Goal: Transaction & Acquisition: Obtain resource

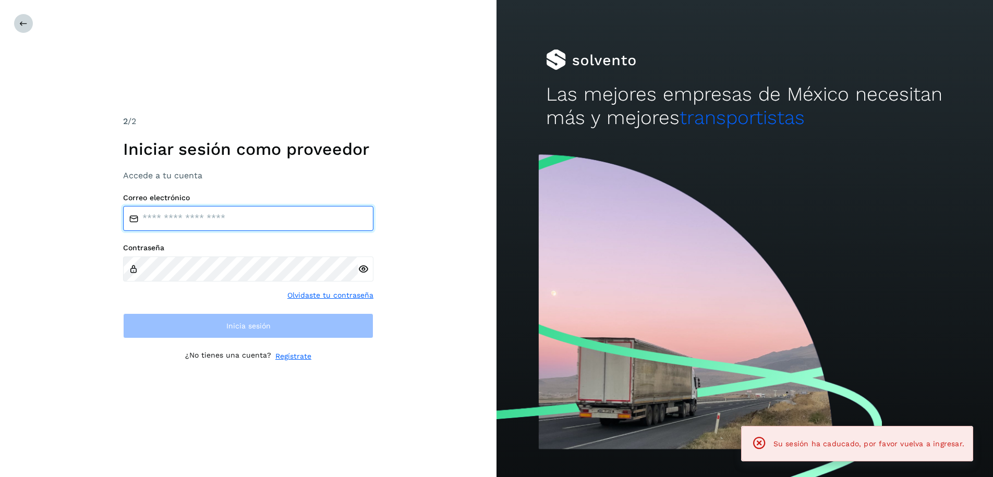
type input "**********"
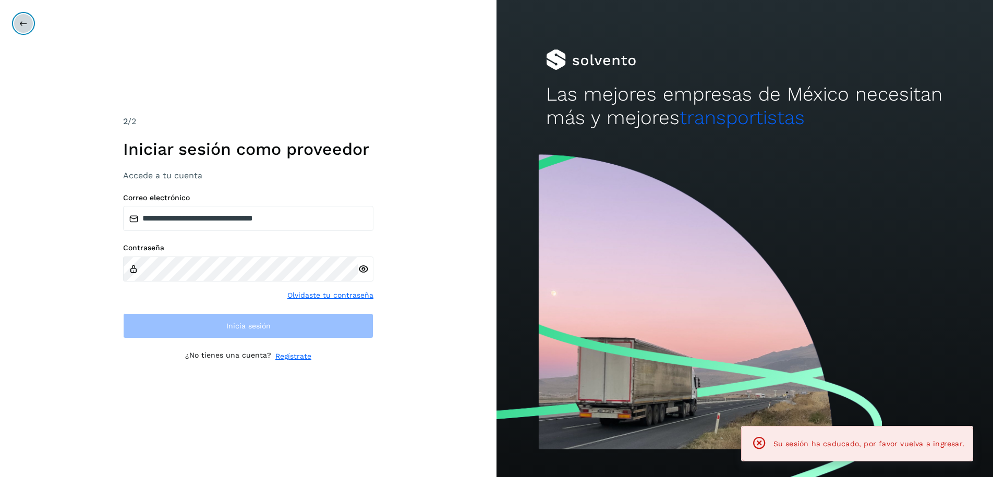
drag, startPoint x: 23, startPoint y: 20, endPoint x: 29, endPoint y: 25, distance: 6.7
click at [29, 24] on button at bounding box center [24, 24] width 20 height 20
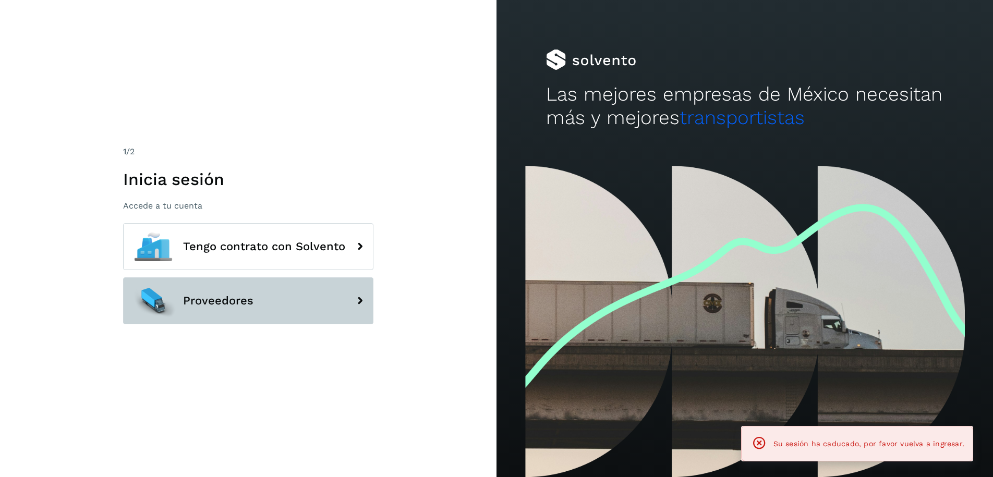
click at [239, 308] on button "Proveedores" at bounding box center [248, 300] width 250 height 47
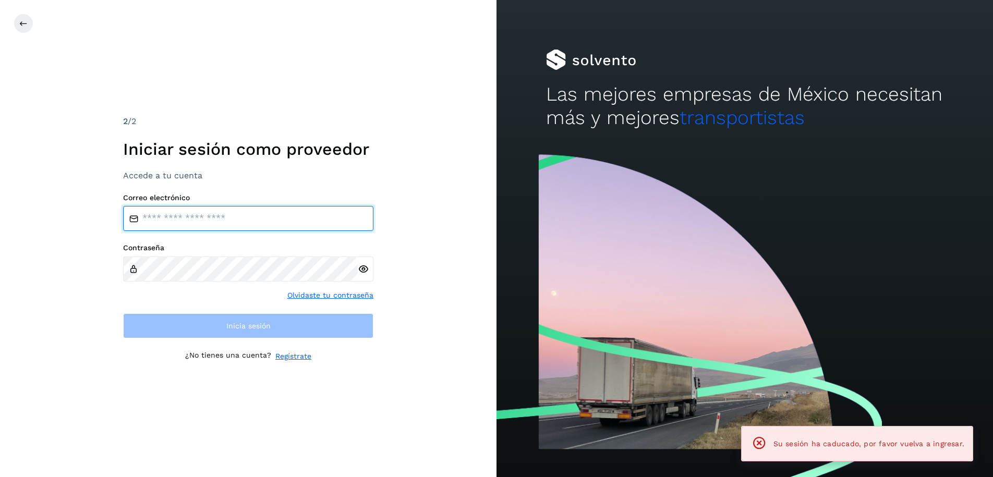
type input "**********"
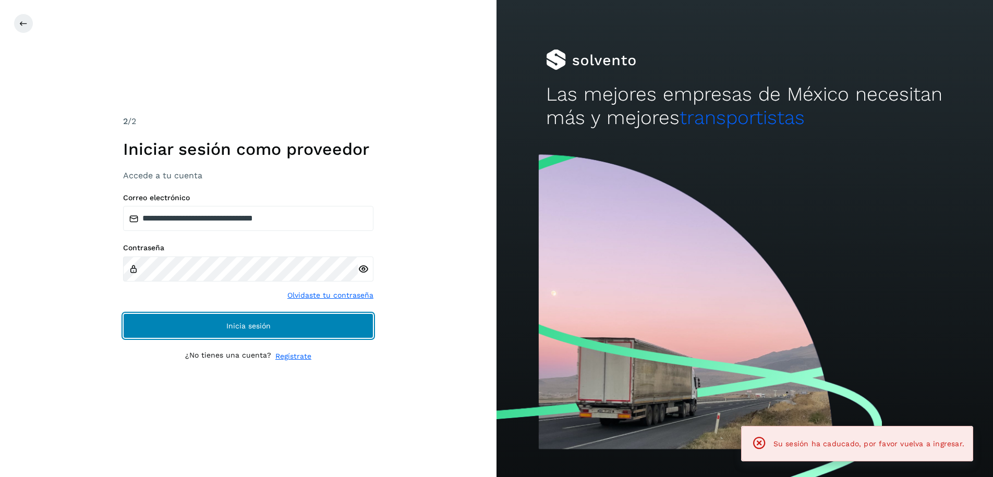
click at [203, 318] on button "Inicia sesión" at bounding box center [248, 325] width 250 height 25
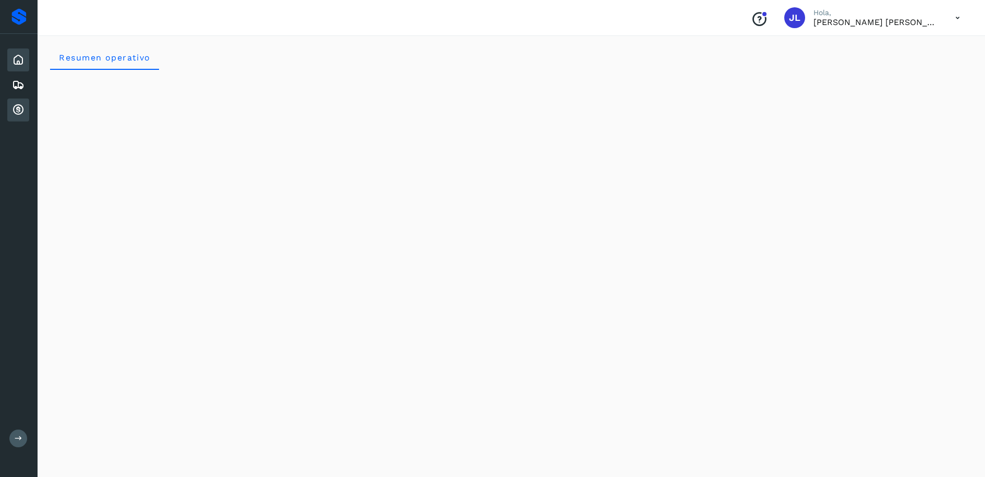
click at [20, 115] on icon at bounding box center [18, 110] width 13 height 13
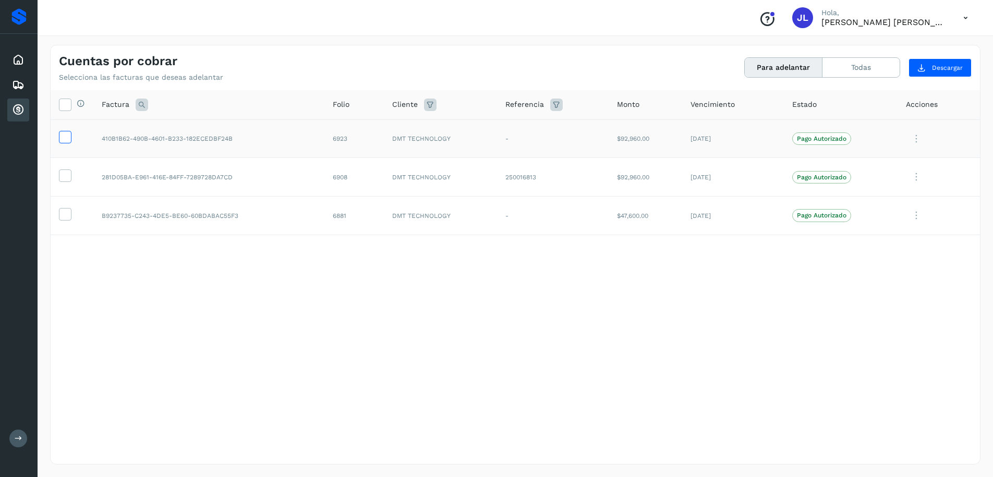
click at [63, 138] on icon at bounding box center [64, 136] width 11 height 11
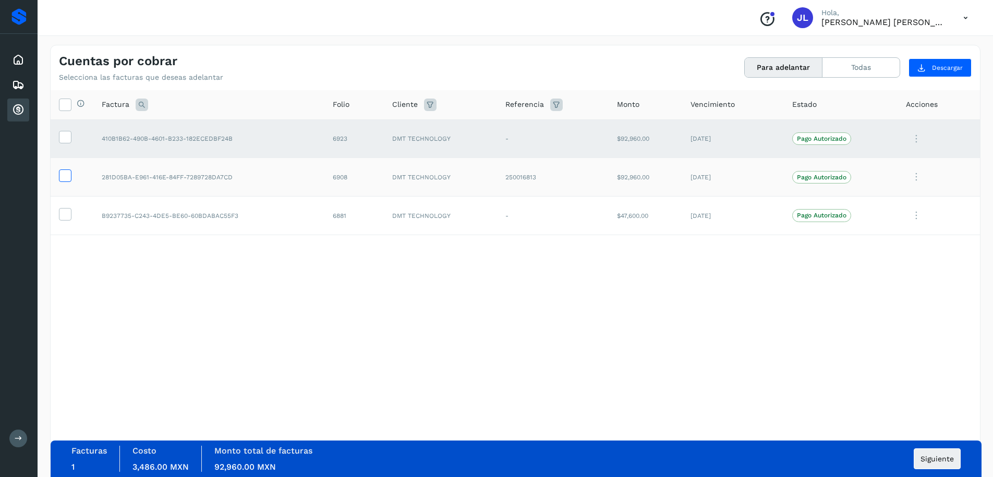
click at [60, 171] on icon at bounding box center [64, 174] width 11 height 11
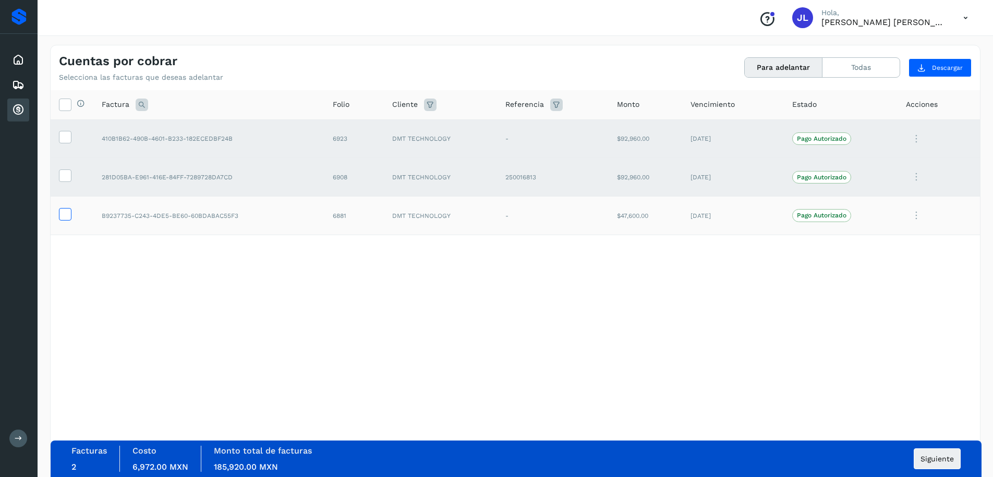
click at [66, 217] on icon at bounding box center [64, 213] width 11 height 11
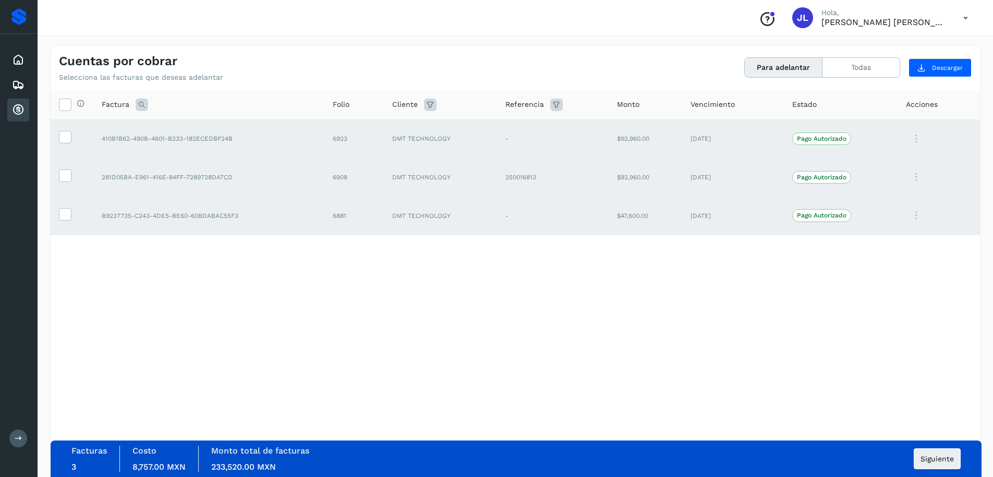
click at [930, 459] on div "Facturas 3 Costo 8,757.00 MXN Monto total de facturas 233,520.00 MXN Siguiente" at bounding box center [516, 459] width 931 height 37
click at [930, 456] on span "Siguiente" at bounding box center [936, 458] width 33 height 7
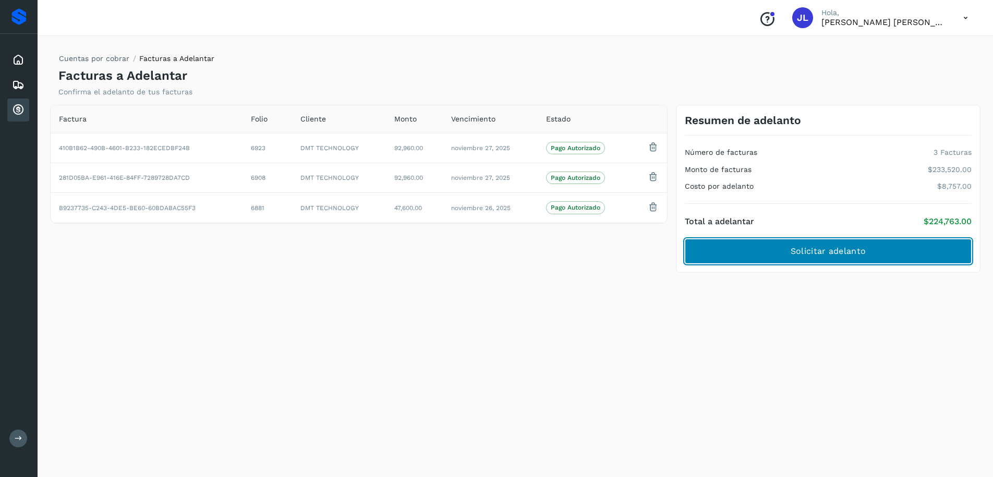
click at [809, 258] on button "Solicitar adelanto" at bounding box center [828, 251] width 287 height 25
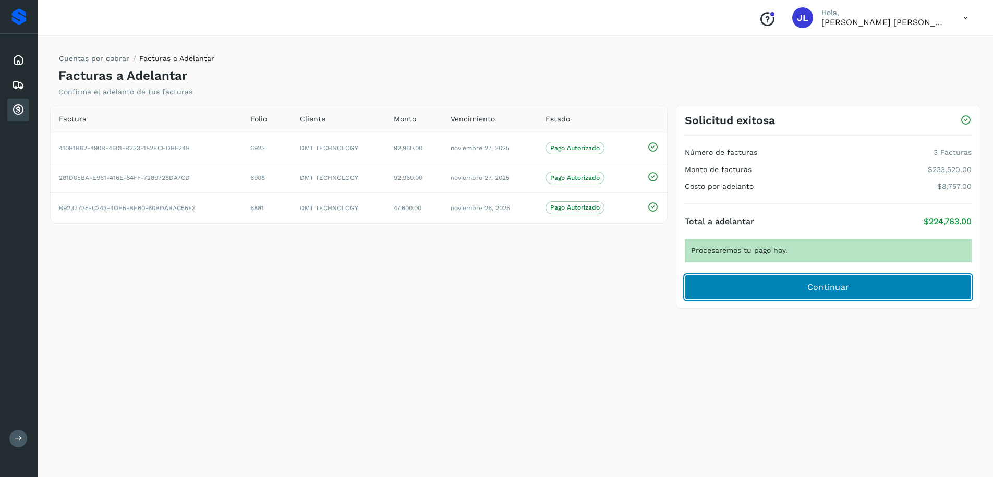
click at [852, 286] on button "Continuar" at bounding box center [828, 287] width 287 height 25
